Goal: Transaction & Acquisition: Download file/media

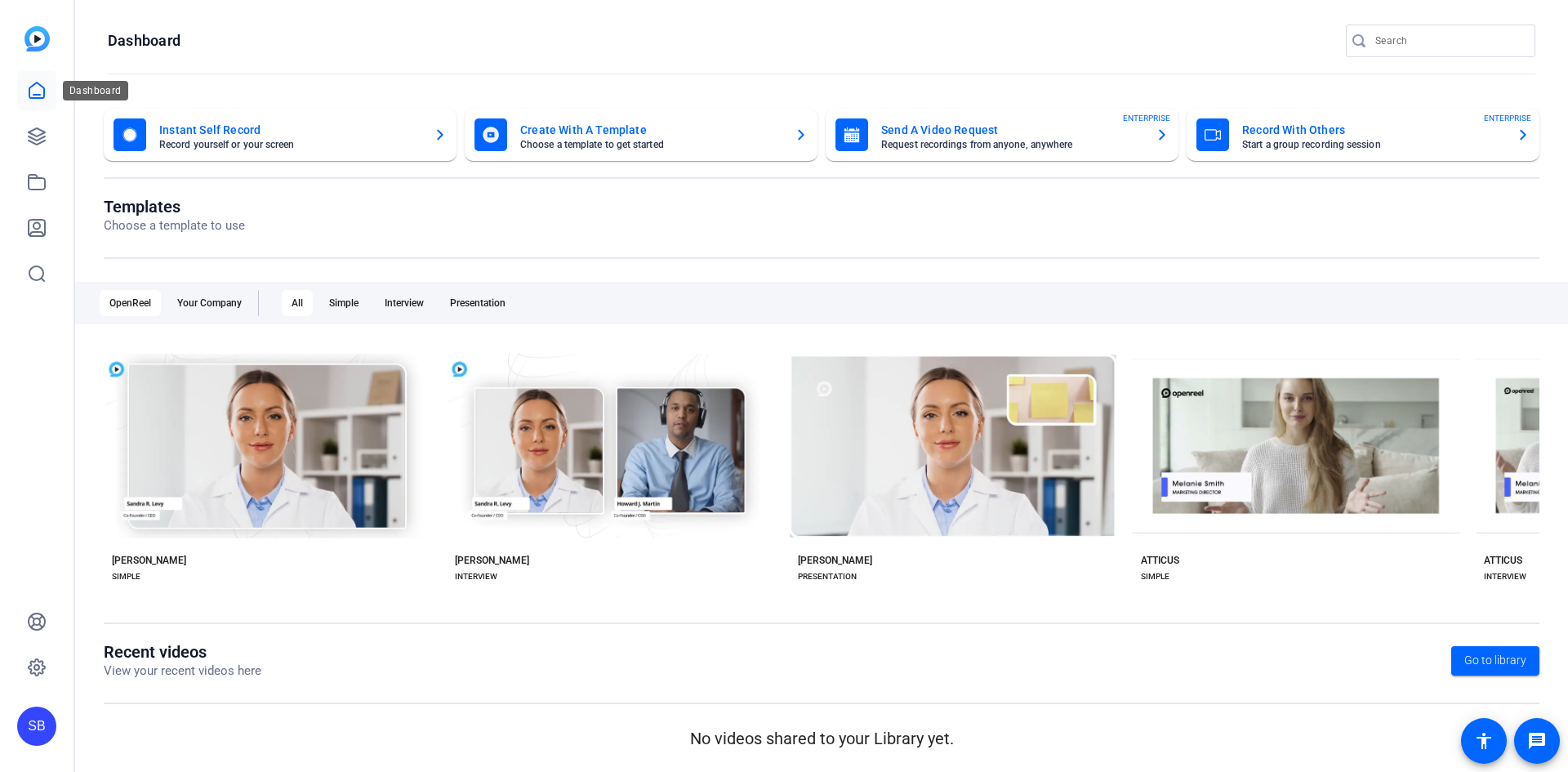
click at [38, 121] on link at bounding box center [36, 135] width 39 height 39
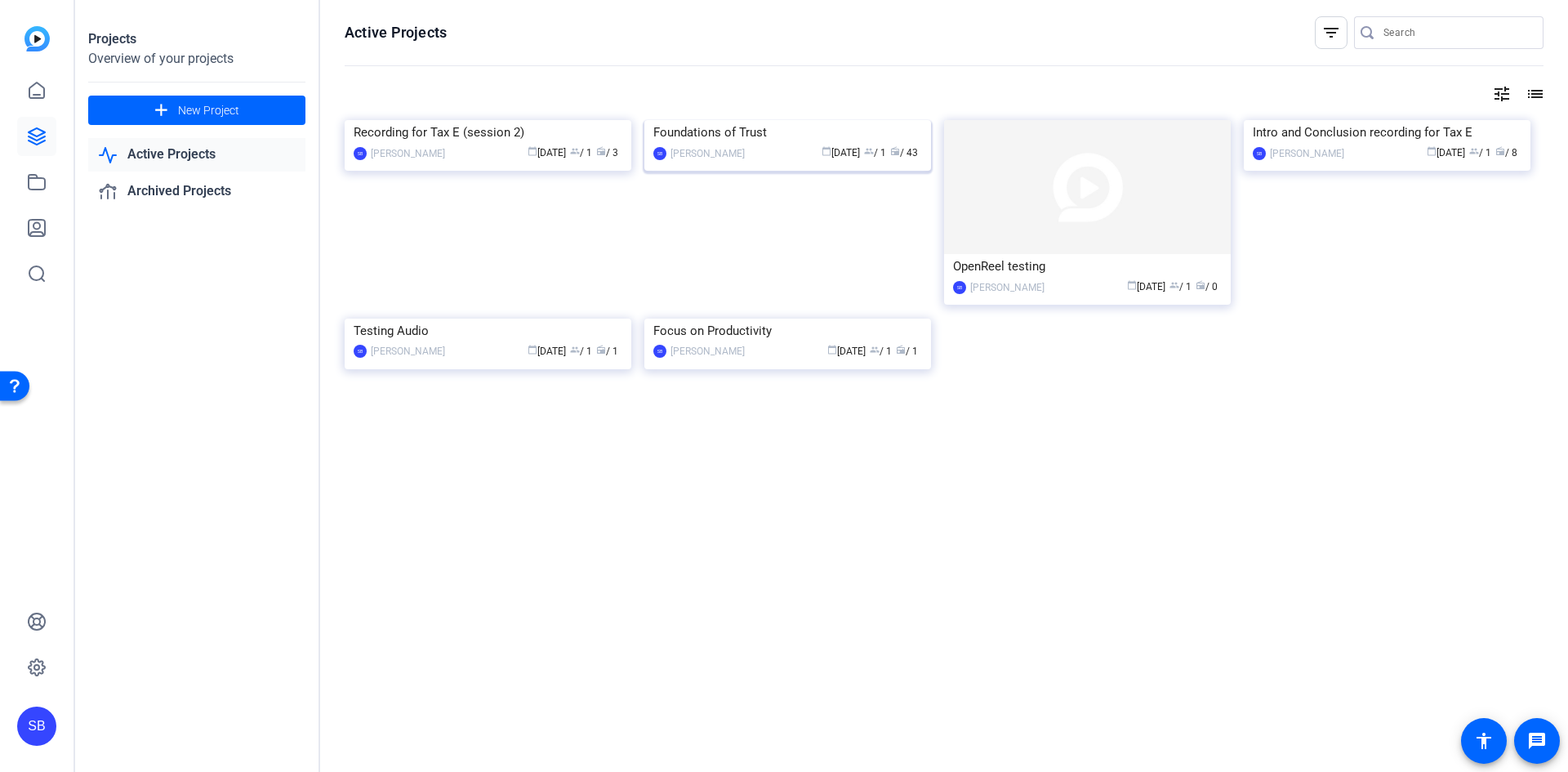
click at [768, 120] on img at bounding box center [787, 120] width 287 height 0
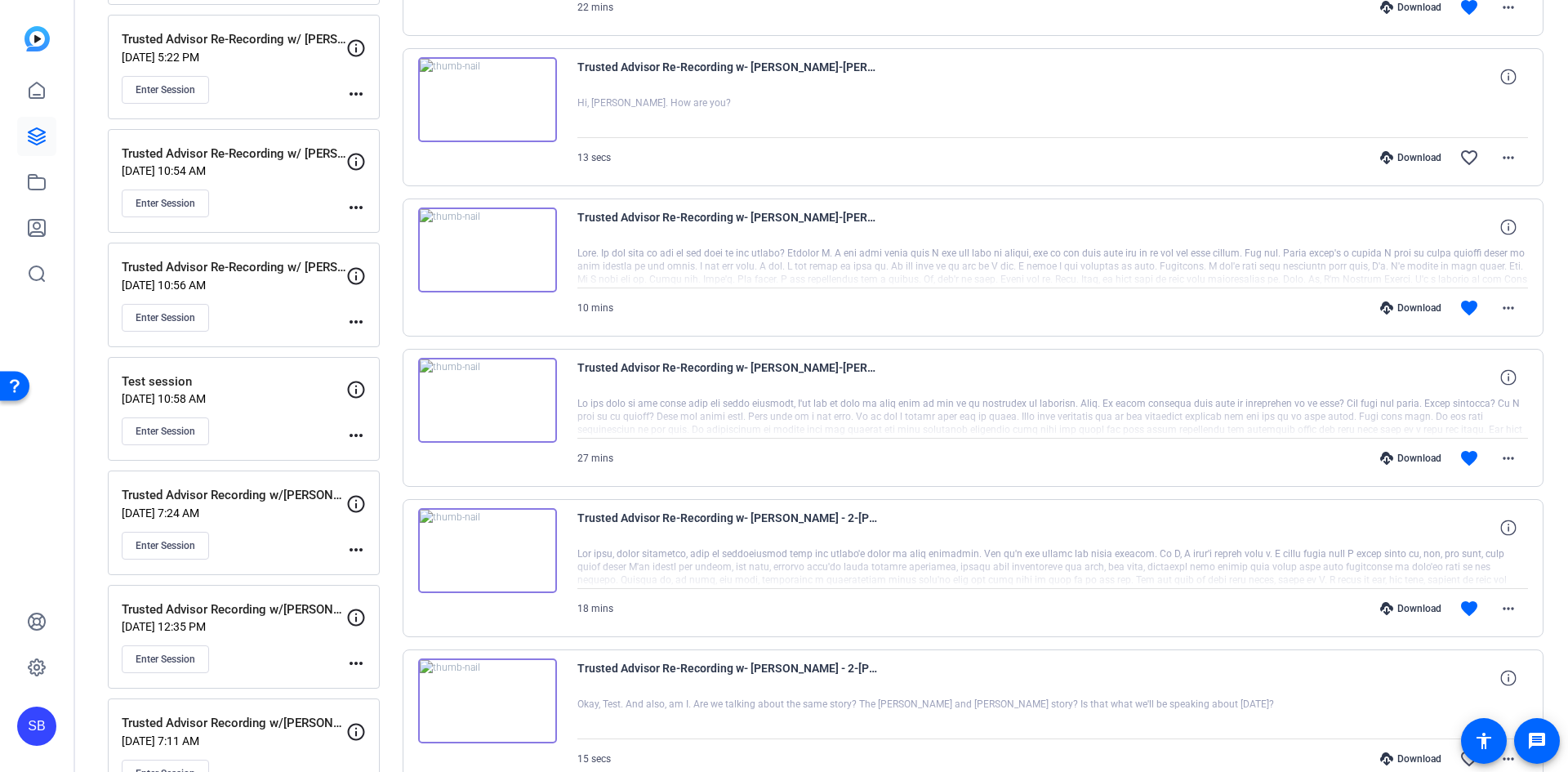
scroll to position [490, 0]
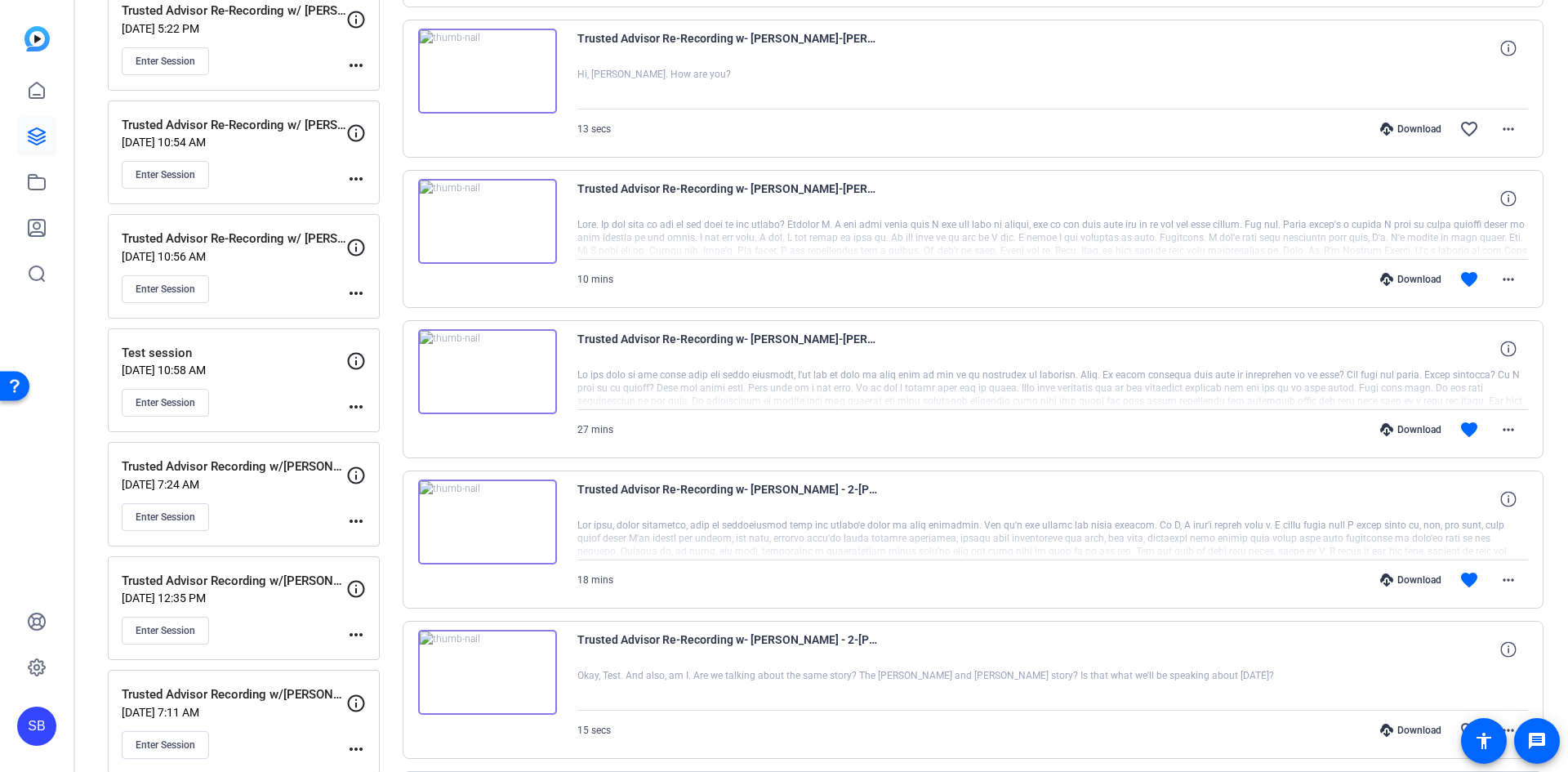
click at [476, 234] on img at bounding box center [487, 221] width 139 height 85
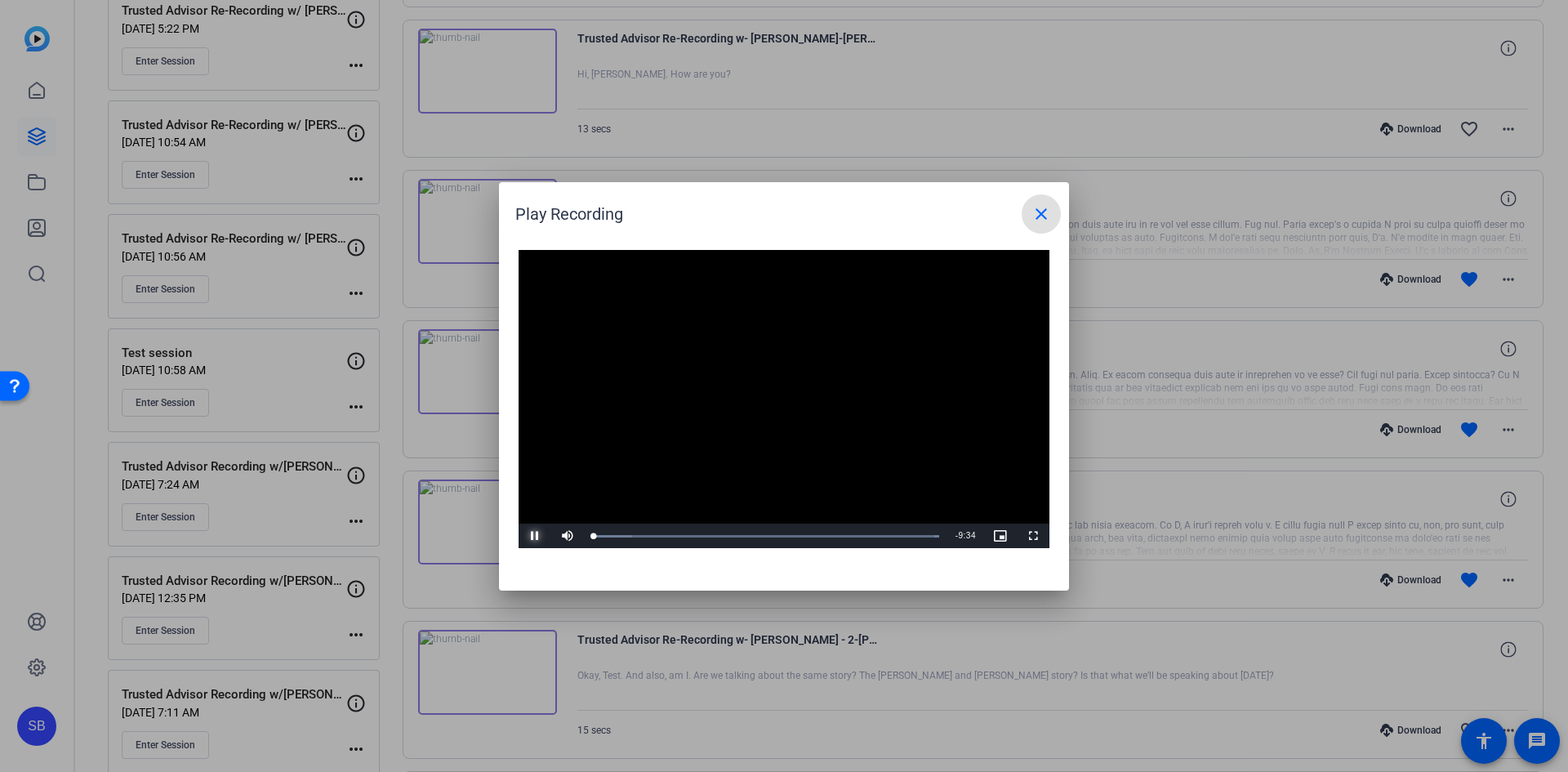
drag, startPoint x: 537, startPoint y: 537, endPoint x: 588, endPoint y: 487, distance: 71.4
click at [537, 536] on span "Video Player" at bounding box center [535, 536] width 33 height 0
click at [1045, 219] on mat-icon "close" at bounding box center [1041, 214] width 20 height 20
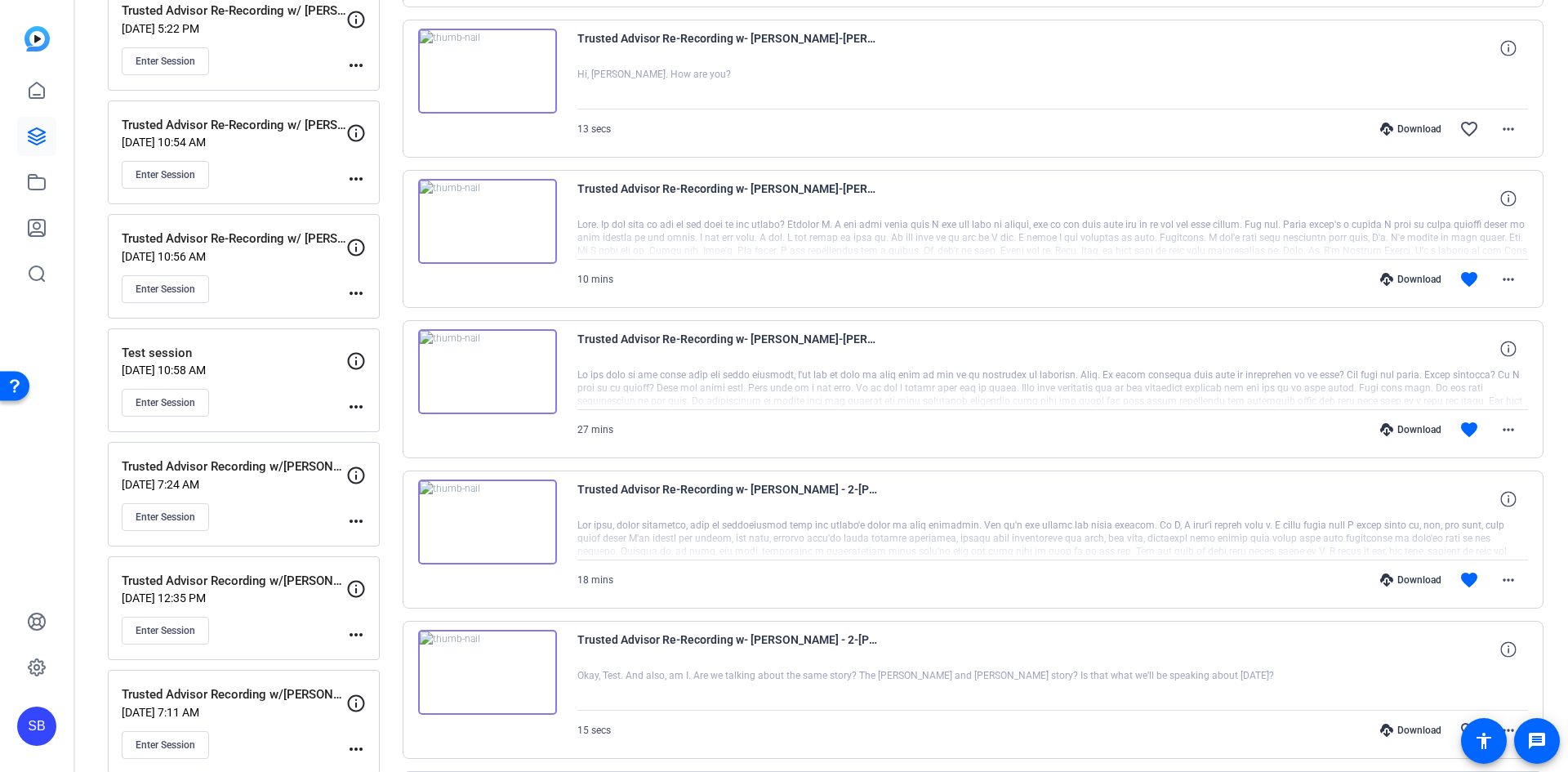
click at [1414, 280] on div "Download" at bounding box center [1411, 279] width 78 height 13
click at [1423, 429] on div "Download" at bounding box center [1411, 429] width 78 height 13
click at [1504, 275] on mat-icon "more_horiz" at bounding box center [1509, 279] width 20 height 20
click at [1472, 350] on span "Download MP4" at bounding box center [1457, 354] width 98 height 20
click at [1504, 431] on mat-icon "more_horiz" at bounding box center [1509, 429] width 20 height 20
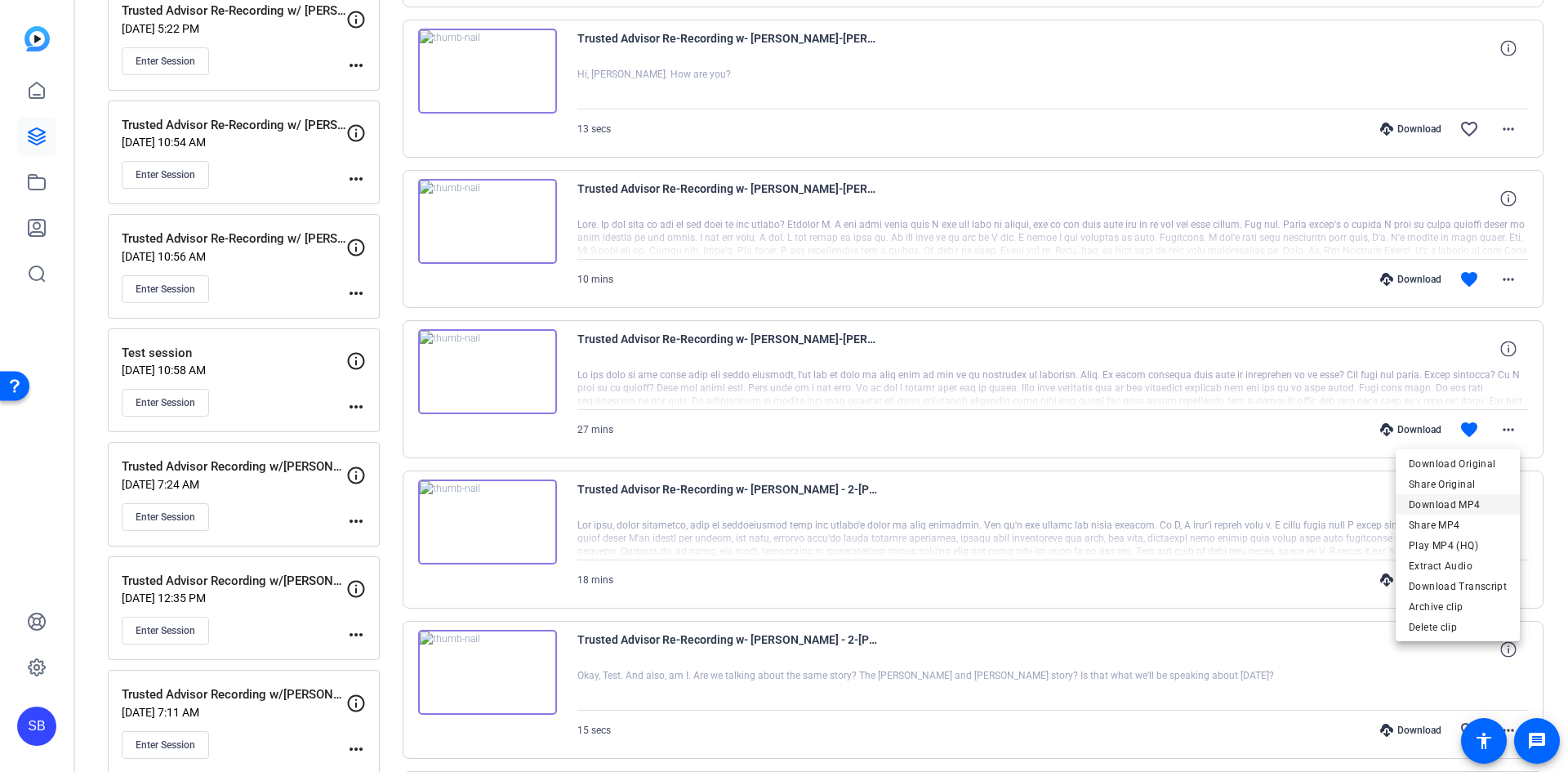
click at [1471, 500] on span "Download MP4" at bounding box center [1457, 504] width 98 height 20
